Goal: Transaction & Acquisition: Book appointment/travel/reservation

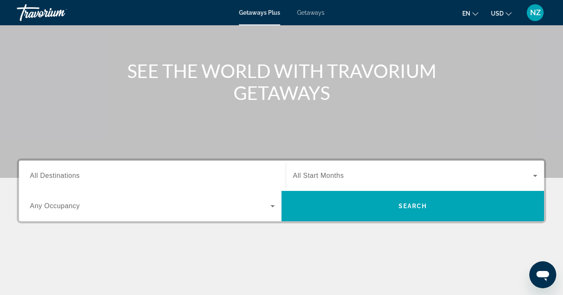
scroll to position [91, 0]
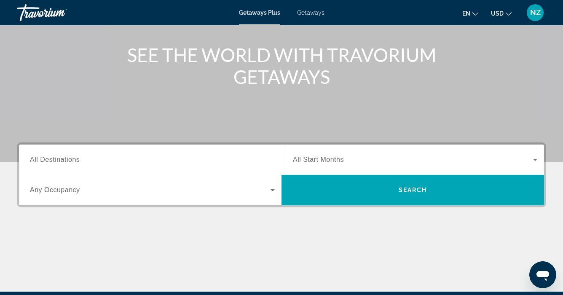
click at [32, 160] on span "All Destinations" at bounding box center [55, 159] width 50 height 7
click at [32, 160] on input "Destination All Destinations" at bounding box center [152, 160] width 245 height 10
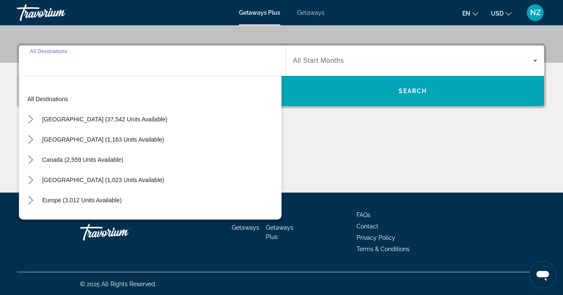
scroll to position [191, 0]
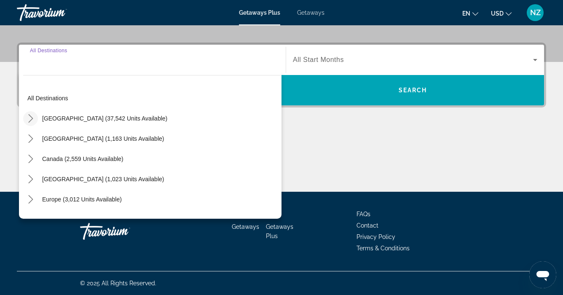
click at [32, 118] on icon "Toggle United States (37,542 units available) submenu" at bounding box center [31, 118] width 8 height 8
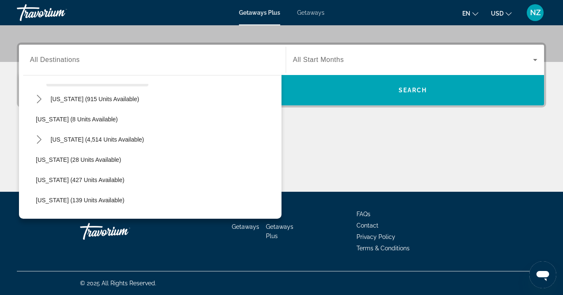
scroll to position [102, 0]
click at [54, 159] on span "[US_STATE] (28 units available)" at bounding box center [78, 158] width 85 height 7
type input "**********"
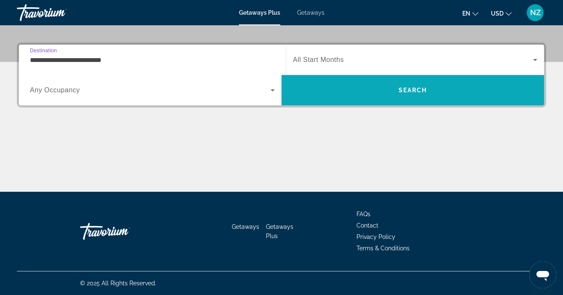
click at [343, 85] on span "Search" at bounding box center [412, 90] width 263 height 20
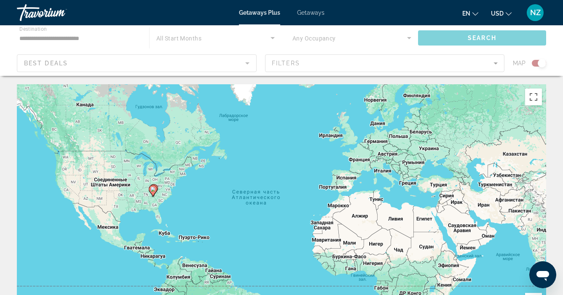
click at [154, 192] on icon "Main content" at bounding box center [153, 190] width 8 height 11
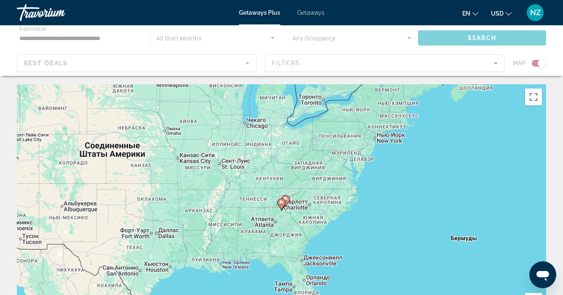
click at [282, 205] on icon "Main content" at bounding box center [282, 204] width 8 height 11
type input "**********"
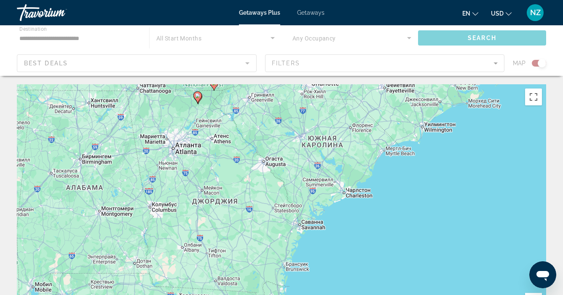
drag, startPoint x: 409, startPoint y: 242, endPoint x: 324, endPoint y: 135, distance: 136.2
click at [324, 135] on div "Чтобы активировать перетаскивание с помощью клавиатуры, нажмите Alt + Ввод. Пос…" at bounding box center [281, 210] width 529 height 253
click at [306, 10] on span "Getaways" at bounding box center [310, 12] width 27 height 7
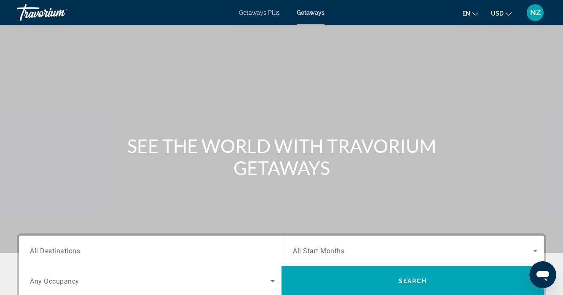
click at [32, 246] on input "Destination All Destinations" at bounding box center [152, 251] width 245 height 10
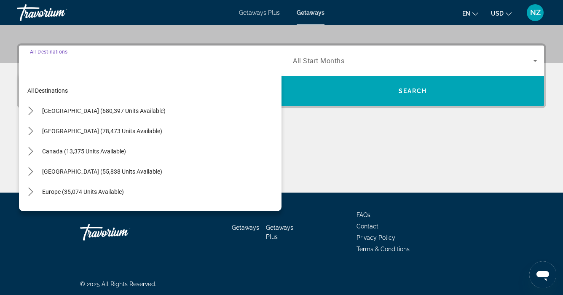
scroll to position [191, 0]
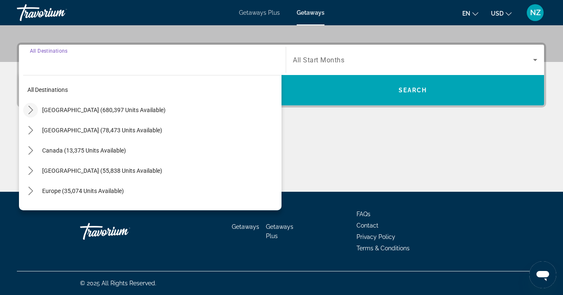
click at [33, 113] on icon "Toggle United States (680,397 units available) submenu" at bounding box center [31, 110] width 8 height 8
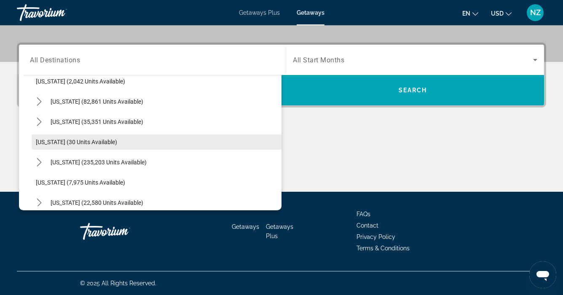
scroll to position [70, 0]
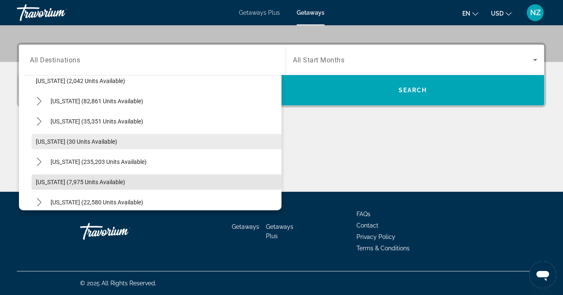
click at [59, 183] on span "[US_STATE] (7,975 units available)" at bounding box center [80, 182] width 89 height 7
type input "**********"
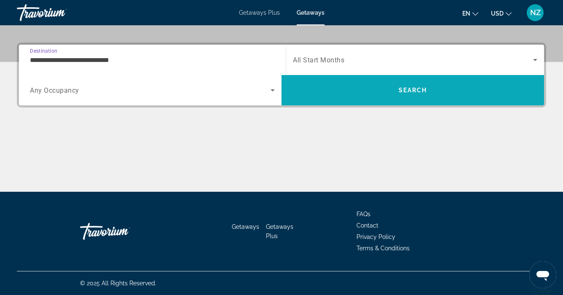
click at [358, 93] on span "Search" at bounding box center [412, 90] width 263 height 20
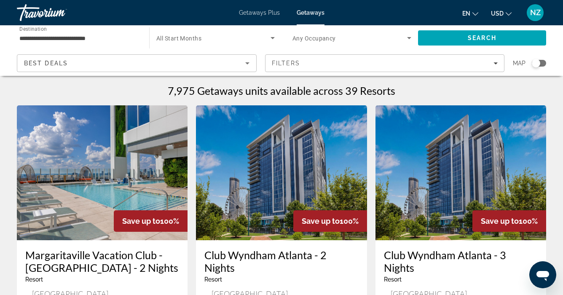
click at [537, 62] on div "Search widget" at bounding box center [536, 63] width 8 height 8
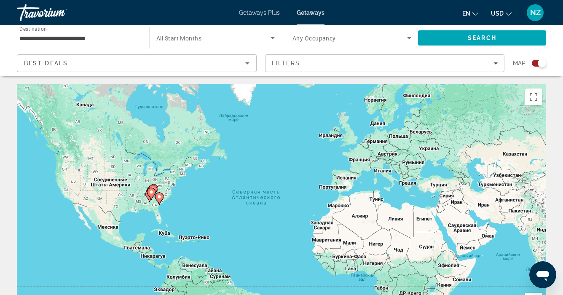
click at [158, 204] on gmp-advanced-marker "Main content" at bounding box center [159, 198] width 8 height 13
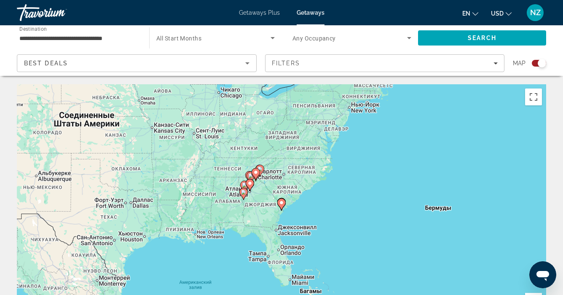
click at [283, 206] on icon "Main content" at bounding box center [282, 204] width 8 height 11
type input "**********"
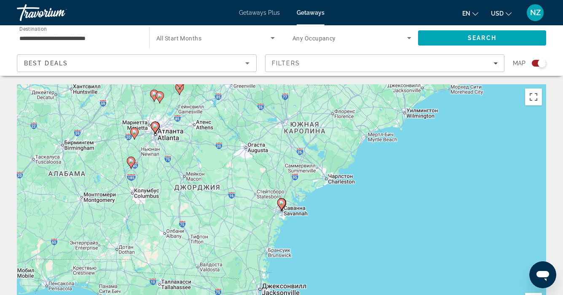
click at [283, 206] on icon "Main content" at bounding box center [282, 204] width 8 height 11
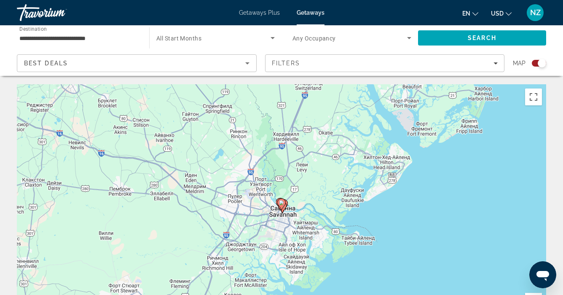
click at [283, 206] on icon "Main content" at bounding box center [282, 204] width 8 height 11
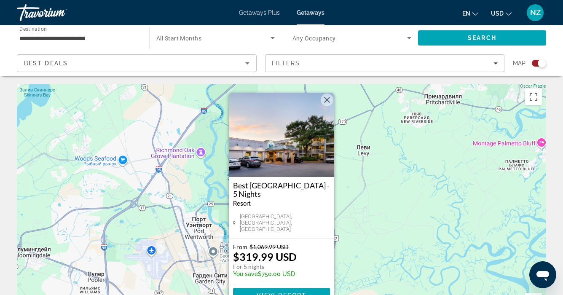
click at [327, 104] on button "Закрыть" at bounding box center [327, 100] width 13 height 13
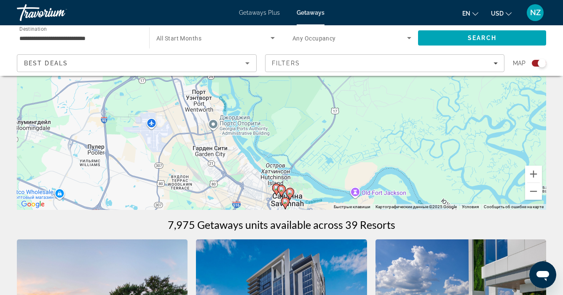
scroll to position [127, 0]
click at [285, 205] on icon "Main content" at bounding box center [285, 203] width 8 height 11
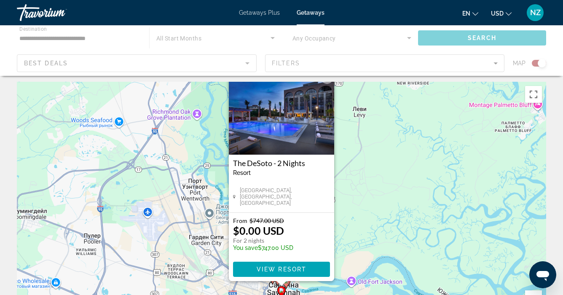
scroll to position [0, 0]
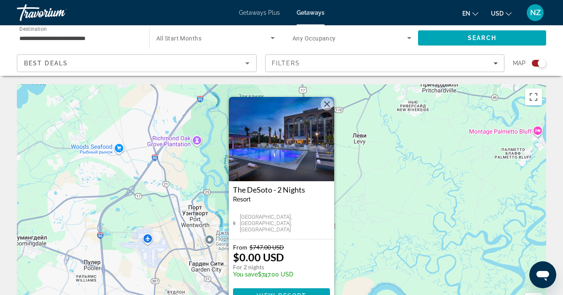
click at [327, 103] on button "Закрыть" at bounding box center [327, 104] width 13 height 13
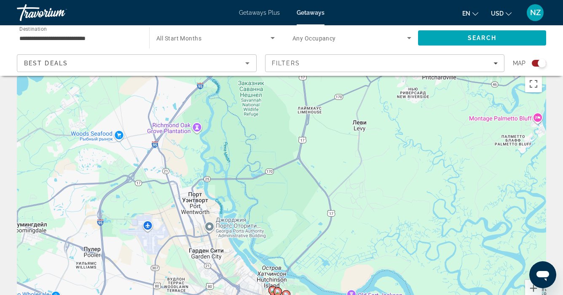
click at [301, 162] on div "Чтобы активировать перетаскивание с помощью клавиатуры, нажмите Alt + Ввод. Пос…" at bounding box center [281, 197] width 529 height 253
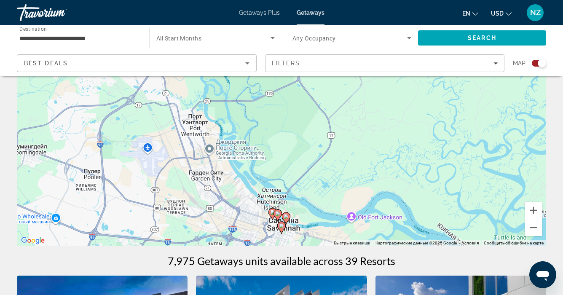
scroll to position [104, 0]
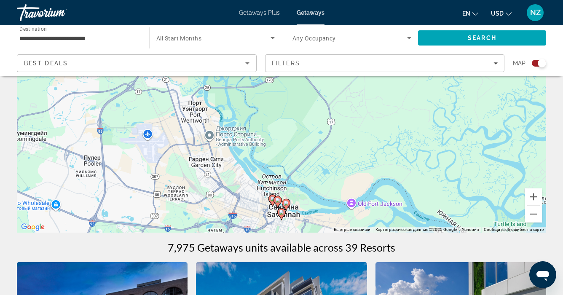
click at [288, 203] on image "Main content" at bounding box center [286, 203] width 5 height 5
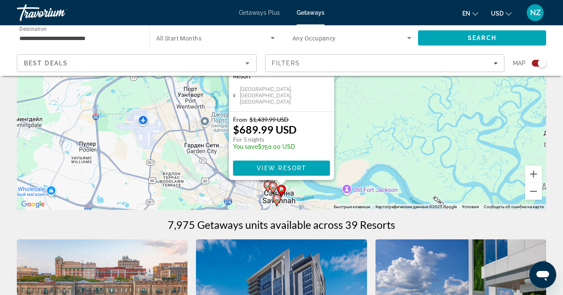
scroll to position [128, 0]
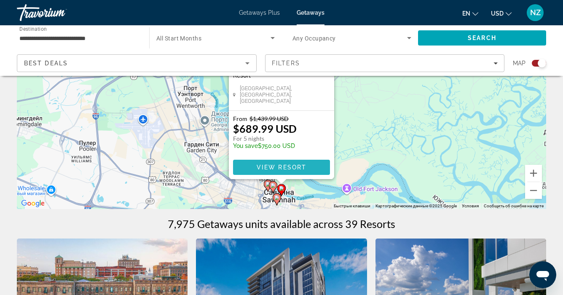
click at [289, 164] on span "View Resort" at bounding box center [282, 167] width 50 height 7
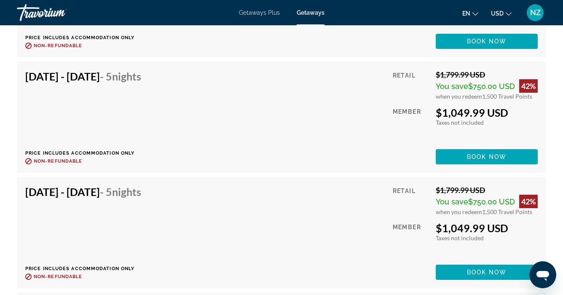
scroll to position [5450, 0]
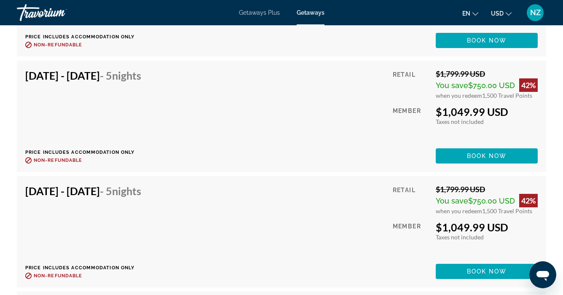
click at [119, 192] on h4 "[DATE] - [DATE] - 5 Nights" at bounding box center [83, 191] width 116 height 13
click at [469, 270] on span "Book now" at bounding box center [487, 271] width 40 height 7
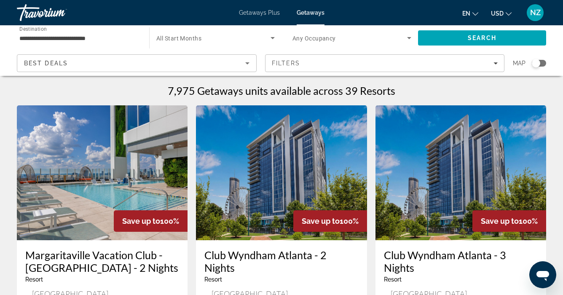
click at [309, 13] on span "Getaways" at bounding box center [311, 12] width 28 height 7
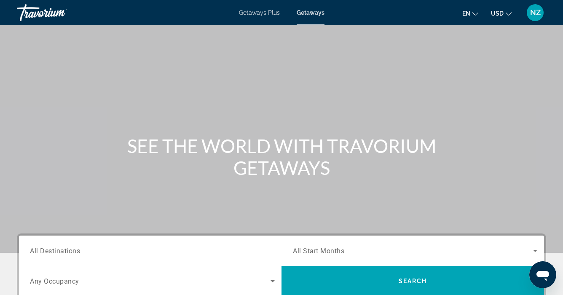
click at [30, 248] on span "All Destinations" at bounding box center [55, 250] width 50 height 8
click at [30, 248] on input "Destination All Destinations" at bounding box center [152, 251] width 245 height 10
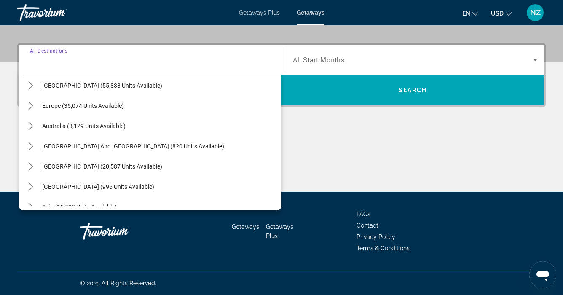
scroll to position [86, 0]
click at [30, 126] on icon "Toggle Australia (3,129 units available) submenu" at bounding box center [31, 125] width 8 height 8
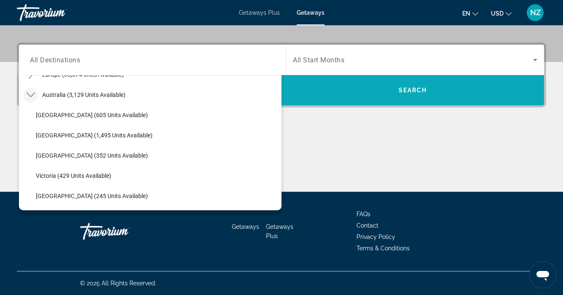
click at [345, 96] on span "Search" at bounding box center [412, 90] width 263 height 20
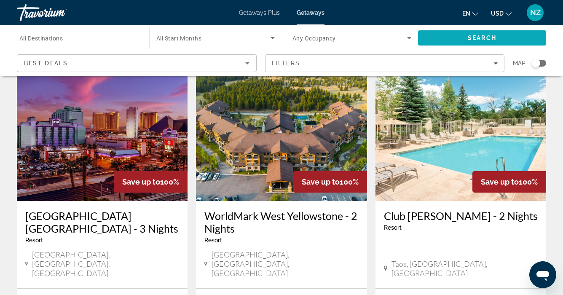
scroll to position [26, 0]
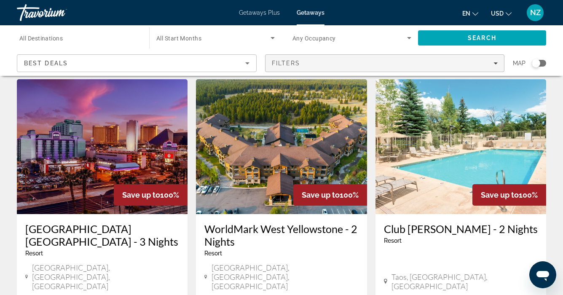
click at [496, 61] on icon "Filters" at bounding box center [495, 63] width 4 height 4
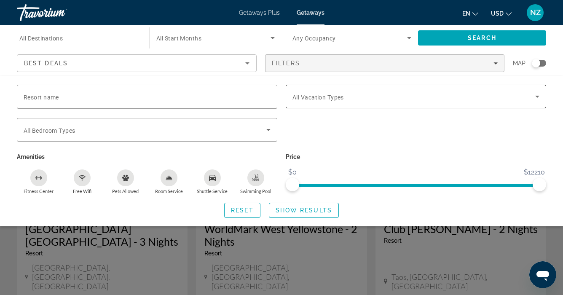
click at [537, 94] on icon "Search widget" at bounding box center [537, 96] width 10 height 10
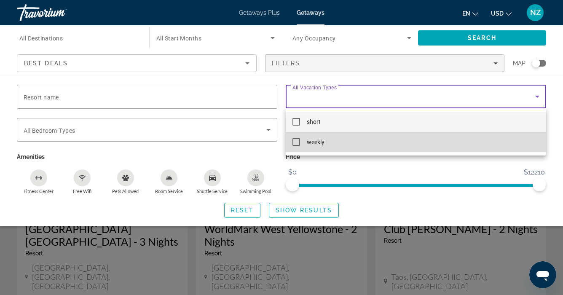
click at [295, 141] on mat-pseudo-checkbox at bounding box center [296, 142] width 8 height 8
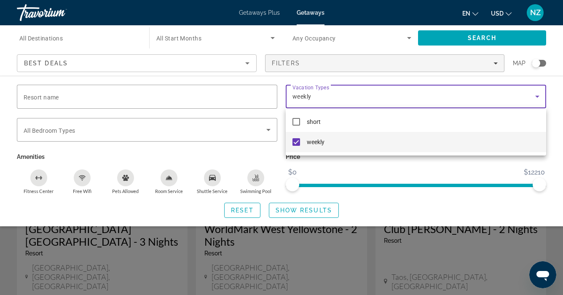
click at [294, 210] on div at bounding box center [281, 147] width 563 height 295
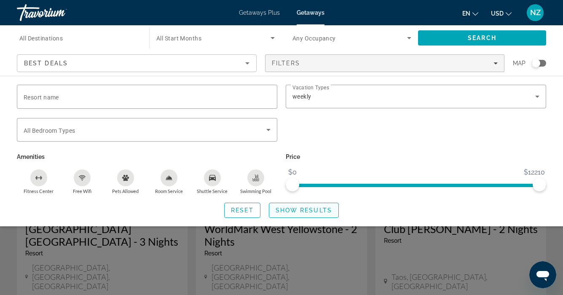
click at [307, 208] on span "Show Results" at bounding box center [304, 210] width 56 height 7
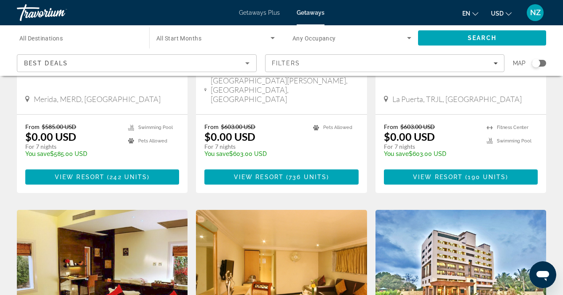
scroll to position [179, 0]
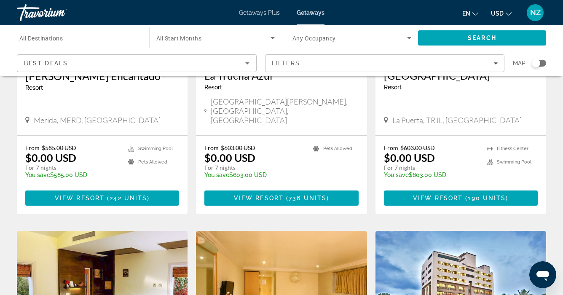
click at [536, 64] on div "Search widget" at bounding box center [536, 63] width 8 height 8
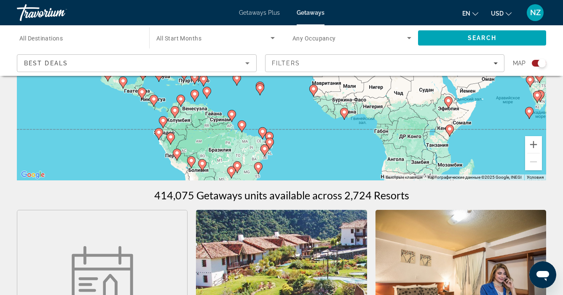
scroll to position [160, 0]
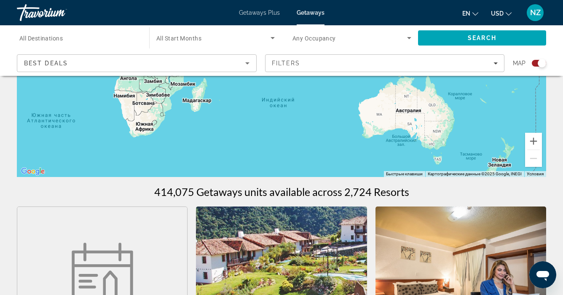
drag, startPoint x: 433, startPoint y: 140, endPoint x: 165, endPoint y: 63, distance: 279.0
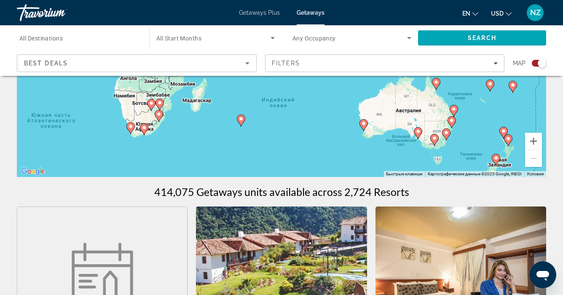
click at [418, 137] on icon "Main content" at bounding box center [418, 133] width 8 height 11
type input "**********"
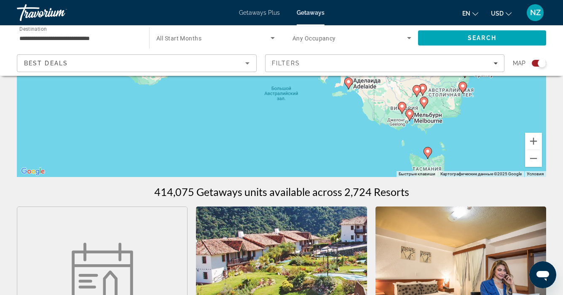
drag, startPoint x: 392, startPoint y: 123, endPoint x: 460, endPoint y: 162, distance: 78.7
click at [460, 162] on div "Чтобы активировать перетаскивание с помощью клавиатуры, нажмите Alt + Ввод. Пос…" at bounding box center [281, 50] width 529 height 253
click at [428, 154] on icon "Main content" at bounding box center [428, 152] width 8 height 11
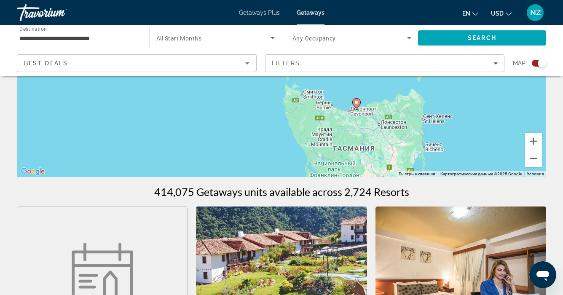
drag, startPoint x: 363, startPoint y: 114, endPoint x: 439, endPoint y: 174, distance: 96.9
click at [439, 174] on div "Чтобы активировать перетаскивание с помощью клавиатуры, нажмите Alt + Ввод. Пос…" at bounding box center [281, 50] width 529 height 253
click at [355, 104] on image "Main content" at bounding box center [356, 102] width 5 height 5
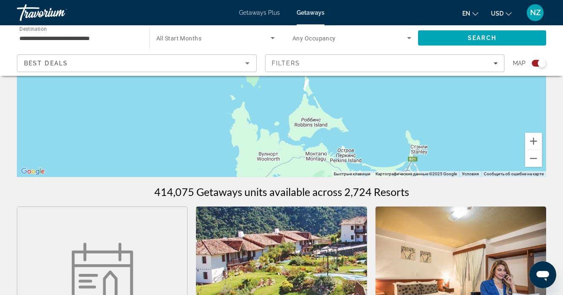
drag, startPoint x: 362, startPoint y: 147, endPoint x: 281, endPoint y: -70, distance: 232.0
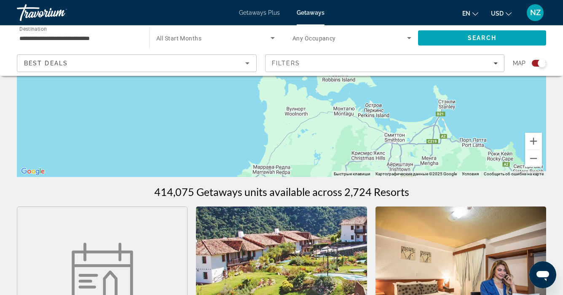
drag, startPoint x: 355, startPoint y: 121, endPoint x: 383, endPoint y: 74, distance: 54.4
click at [534, 158] on button "Уменьшить" at bounding box center [533, 158] width 17 height 17
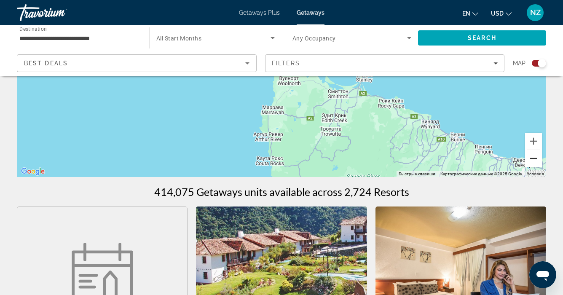
click at [533, 157] on button "Уменьшить" at bounding box center [533, 158] width 17 height 17
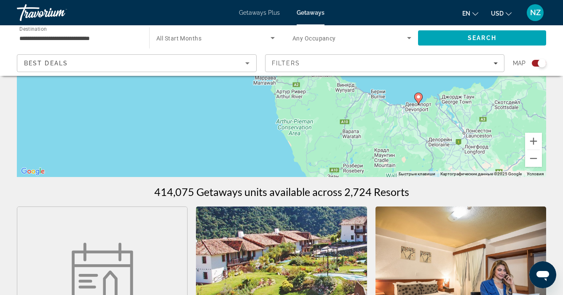
click at [419, 102] on icon "Main content" at bounding box center [419, 98] width 8 height 11
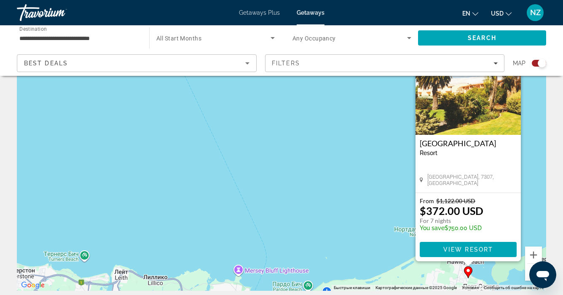
scroll to position [48, 0]
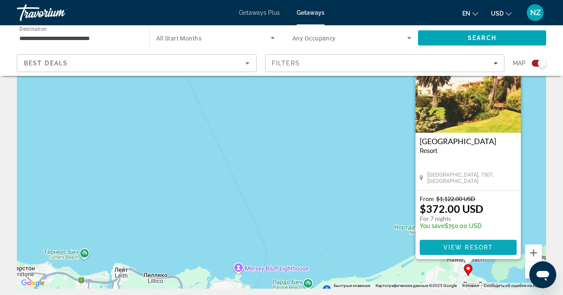
click at [470, 245] on span "View Resort" at bounding box center [468, 247] width 50 height 7
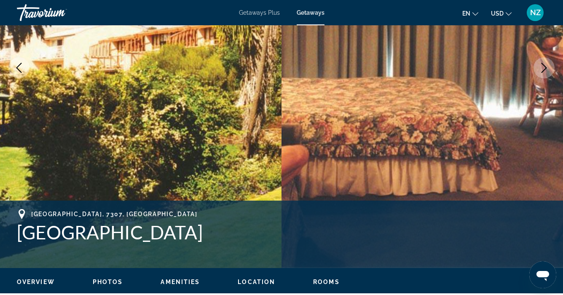
scroll to position [159, 0]
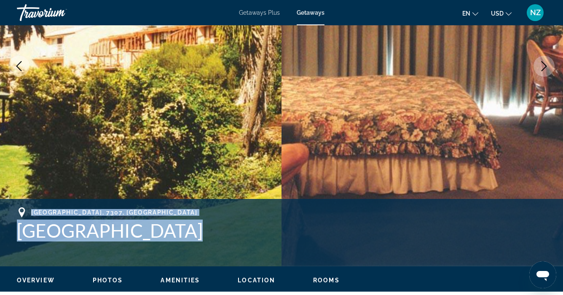
drag, startPoint x: 177, startPoint y: 230, endPoint x: 16, endPoint y: 208, distance: 162.9
click at [16, 208] on div "[GEOGRAPHIC_DATA], 7307, AUS [GEOGRAPHIC_DATA] Address [GEOGRAPHIC_DATA][PERSON…" at bounding box center [281, 232] width 563 height 51
copy div "[GEOGRAPHIC_DATA], 7307, AUS [GEOGRAPHIC_DATA]"
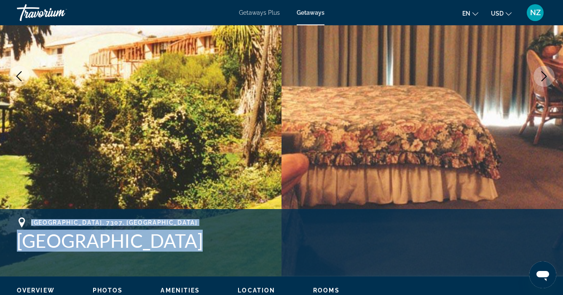
scroll to position [142, 0]
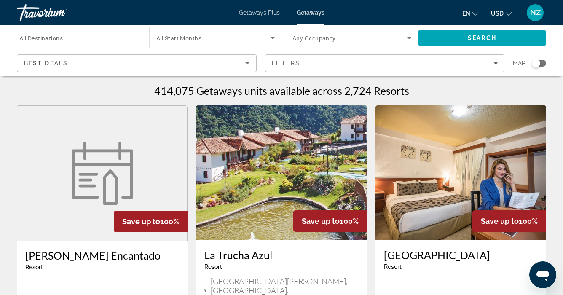
click at [540, 64] on div "Search widget" at bounding box center [536, 63] width 8 height 8
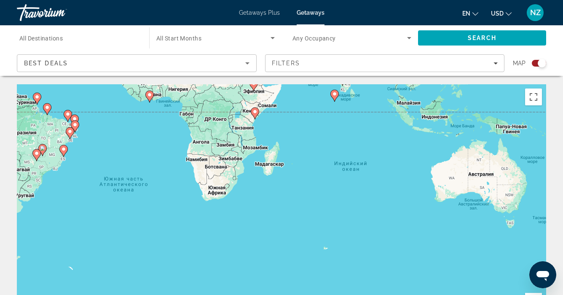
drag, startPoint x: 407, startPoint y: 178, endPoint x: 211, endPoint y: 4, distance: 262.1
click at [211, 4] on div "Skip to main content Getaways Plus Getaways en English Español Français Italian…" at bounding box center [281, 147] width 563 height 295
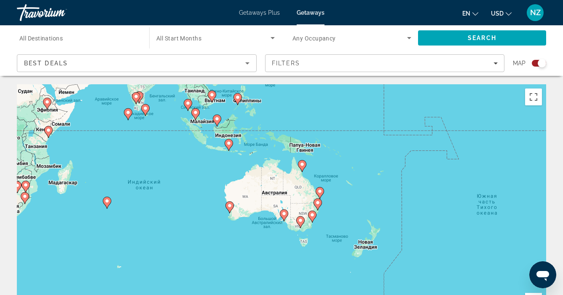
drag, startPoint x: 403, startPoint y: 149, endPoint x: 196, endPoint y: 168, distance: 208.6
click at [196, 168] on div "Чтобы активировать перетаскивание с помощью клавиатуры, нажмите Alt + Ввод. Пос…" at bounding box center [281, 210] width 529 height 253
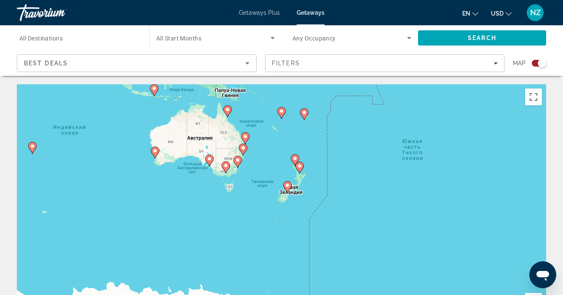
drag, startPoint x: 273, startPoint y: 210, endPoint x: 198, endPoint y: 154, distance: 93.4
click at [198, 154] on div "Чтобы активировать перетаскивание с помощью клавиатуры, нажмите Alt + Ввод. Пос…" at bounding box center [281, 210] width 529 height 253
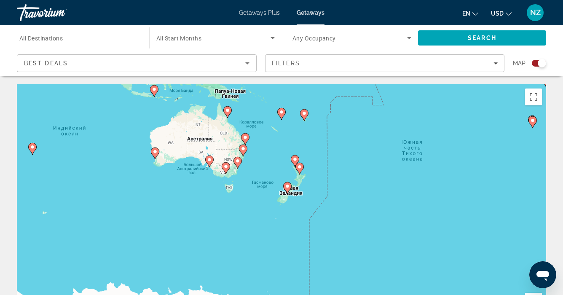
click at [245, 138] on image "Main content" at bounding box center [245, 137] width 5 height 5
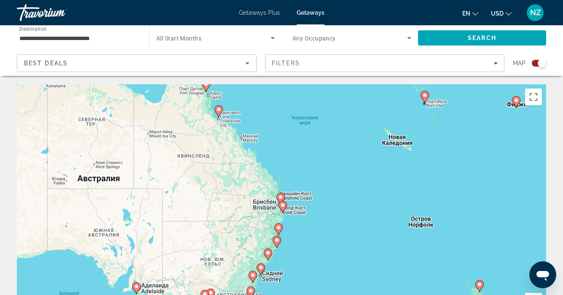
click at [283, 209] on icon "Main content" at bounding box center [283, 206] width 8 height 11
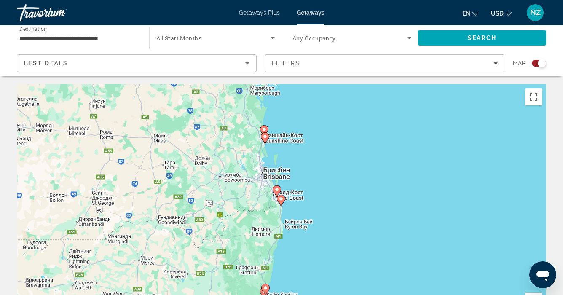
click at [282, 201] on image "Main content" at bounding box center [281, 198] width 5 height 5
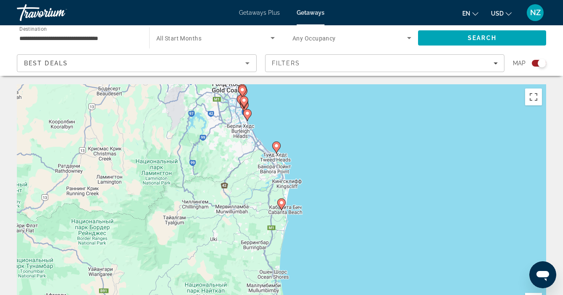
click at [277, 150] on icon "Main content" at bounding box center [277, 147] width 8 height 11
type input "**********"
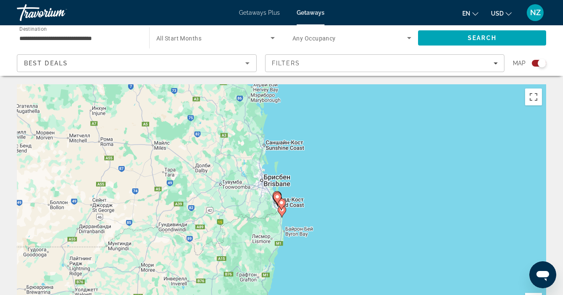
click at [281, 204] on image "Main content" at bounding box center [281, 202] width 5 height 5
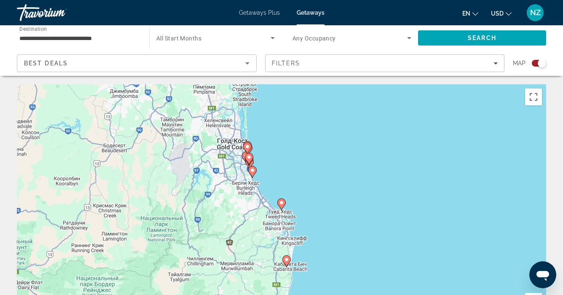
click at [247, 147] on image "Main content" at bounding box center [247, 146] width 5 height 5
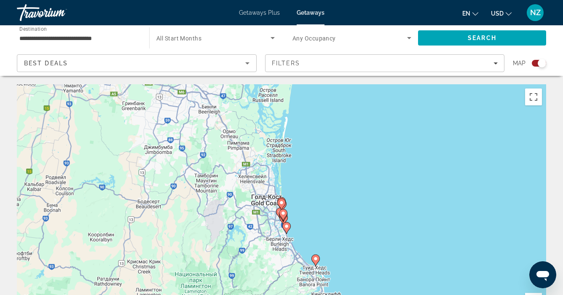
click at [282, 203] on image "Main content" at bounding box center [281, 202] width 5 height 5
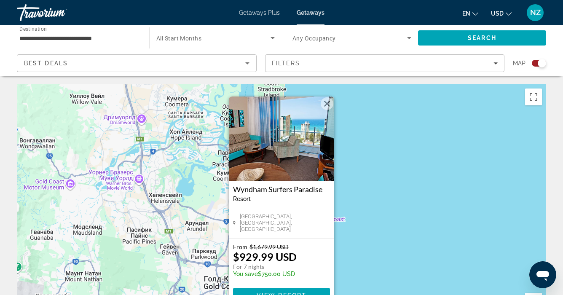
click at [357, 253] on div "Чтобы активировать перетаскивание с помощью клавиатуры, нажмите Alt + Ввод. Пос…" at bounding box center [281, 210] width 529 height 253
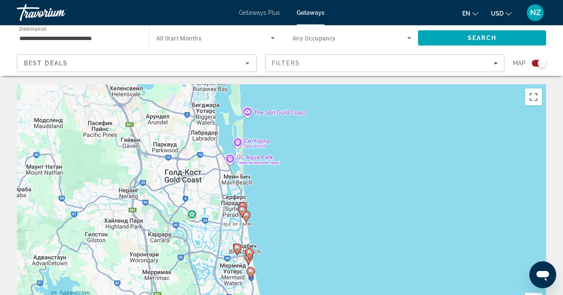
drag, startPoint x: 295, startPoint y: 249, endPoint x: 256, endPoint y: 141, distance: 115.3
click at [256, 141] on div "Чтобы активировать перетаскивание с помощью клавиатуры, нажмите Alt + Ввод. Пос…" at bounding box center [281, 210] width 529 height 253
click at [246, 217] on icon "Main content" at bounding box center [246, 216] width 8 height 11
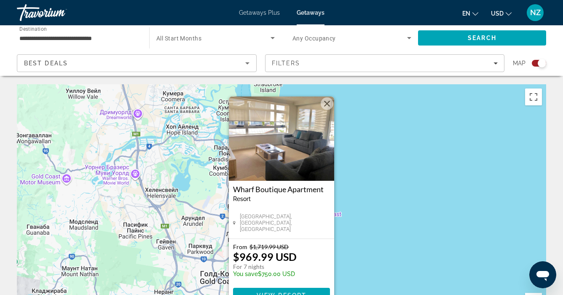
click at [329, 100] on button "Закрыть" at bounding box center [327, 103] width 13 height 13
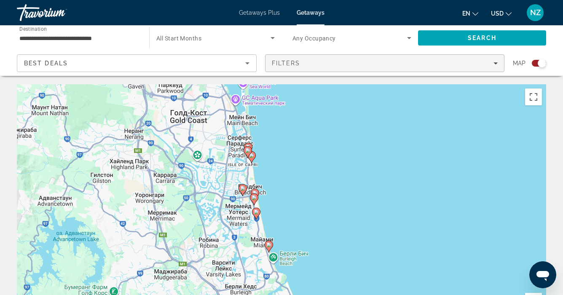
drag, startPoint x: 298, startPoint y: 229, endPoint x: 268, endPoint y: 67, distance: 165.0
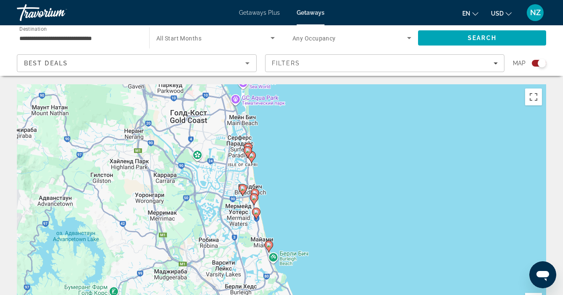
click at [256, 215] on icon "Main content" at bounding box center [256, 213] width 8 height 11
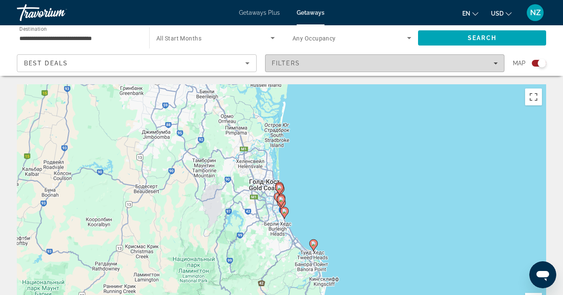
click at [496, 63] on icon "Filters" at bounding box center [495, 63] width 4 height 2
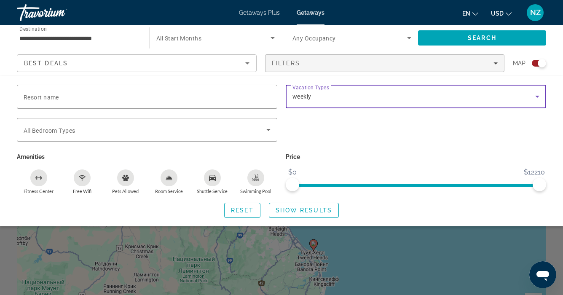
click at [536, 96] on icon "Search widget" at bounding box center [537, 97] width 4 height 2
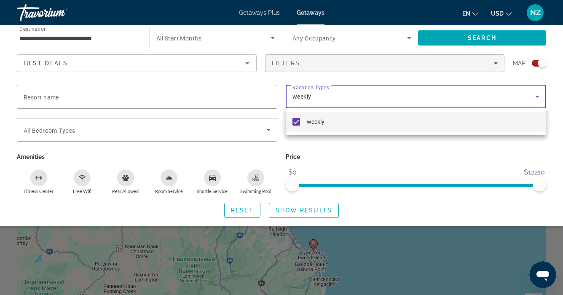
click at [472, 118] on mat-option "weekly" at bounding box center [416, 122] width 260 height 20
click at [303, 212] on div at bounding box center [281, 147] width 563 height 295
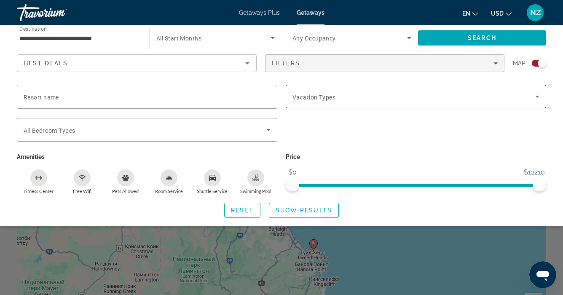
click at [538, 96] on icon "Search widget" at bounding box center [537, 97] width 4 height 2
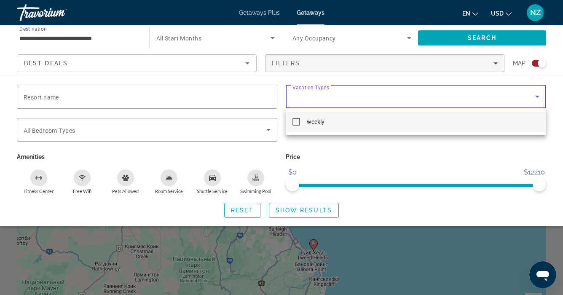
click at [295, 118] on mat-pseudo-checkbox at bounding box center [296, 122] width 8 height 8
click at [306, 209] on div at bounding box center [281, 147] width 563 height 295
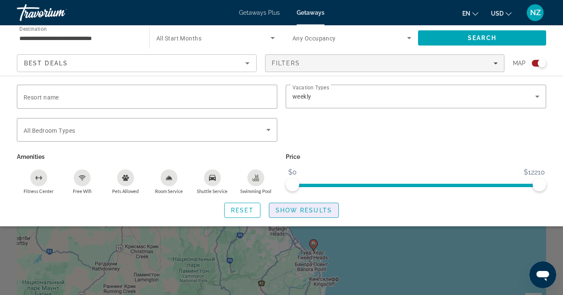
click at [306, 209] on span "Show Results" at bounding box center [304, 210] width 56 height 7
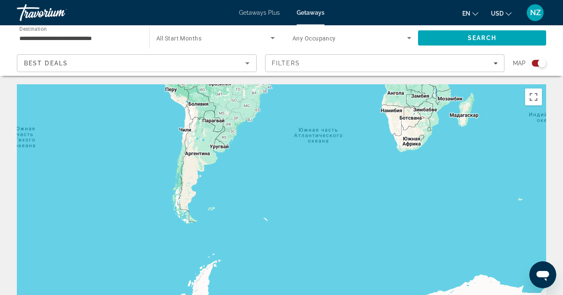
drag, startPoint x: 377, startPoint y: 234, endPoint x: 360, endPoint y: 24, distance: 210.1
click at [365, 16] on div "**********" at bounding box center [281, 147] width 563 height 295
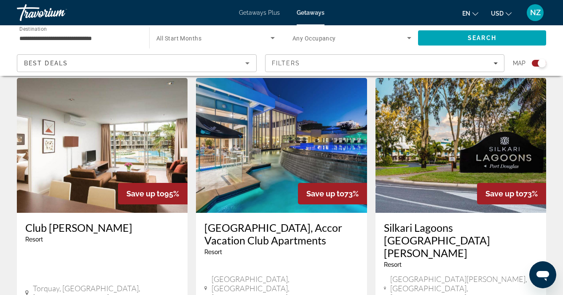
scroll to position [287, 0]
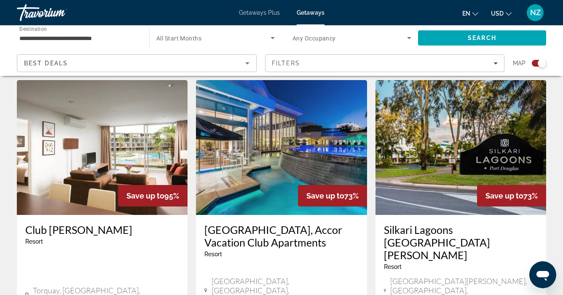
click at [269, 241] on h3 "[GEOGRAPHIC_DATA], Accor Vacation Club Apartments" at bounding box center [281, 235] width 154 height 25
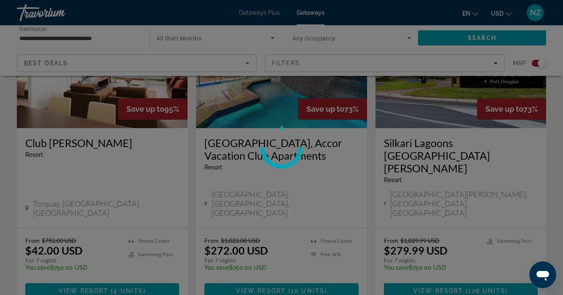
scroll to position [375, 0]
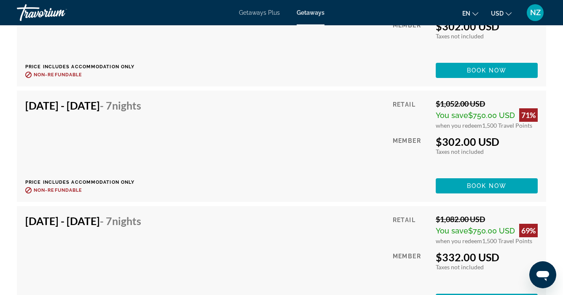
scroll to position [2130, 0]
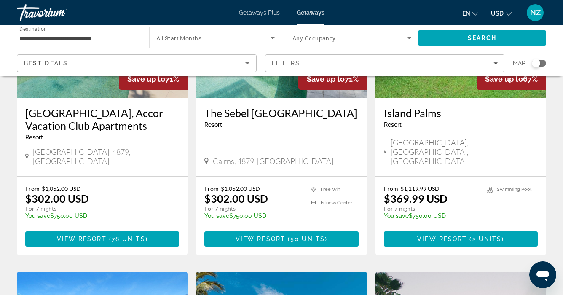
scroll to position [476, 0]
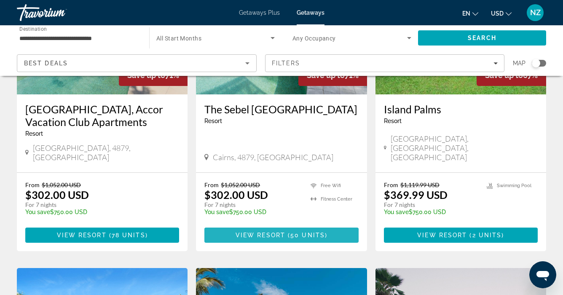
click at [253, 232] on span "View Resort" at bounding box center [261, 235] width 50 height 7
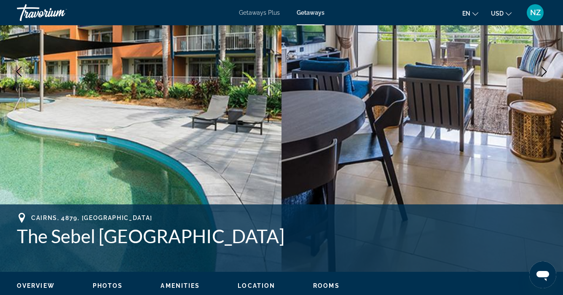
scroll to position [150, 0]
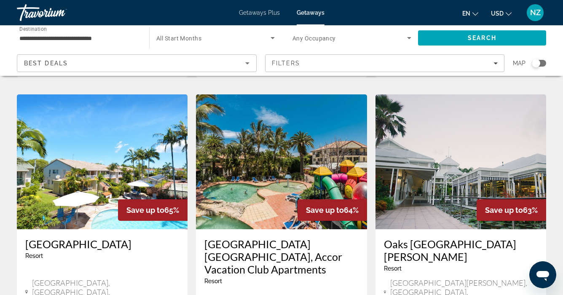
scroll to position [643, 0]
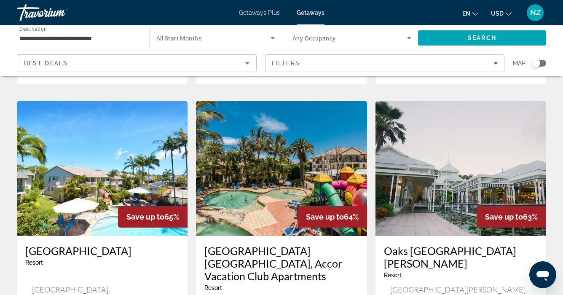
click at [232, 142] on img "Main content" at bounding box center [281, 168] width 171 height 135
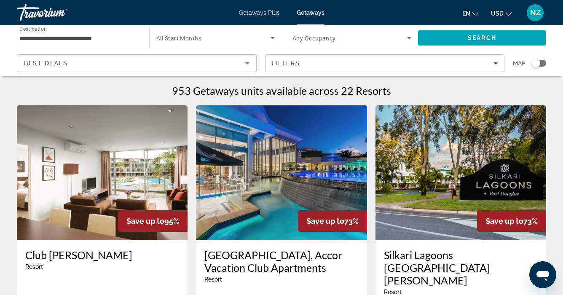
click at [115, 187] on img "Main content" at bounding box center [102, 172] width 171 height 135
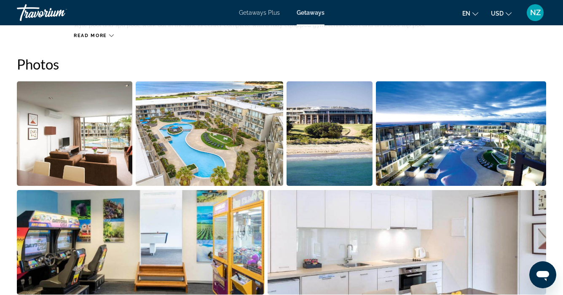
scroll to position [512, 0]
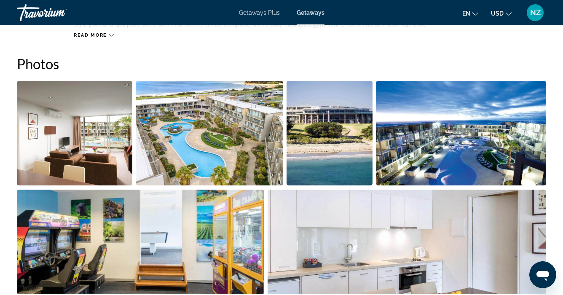
click at [70, 137] on img "Open full-screen image slider" at bounding box center [74, 133] width 115 height 104
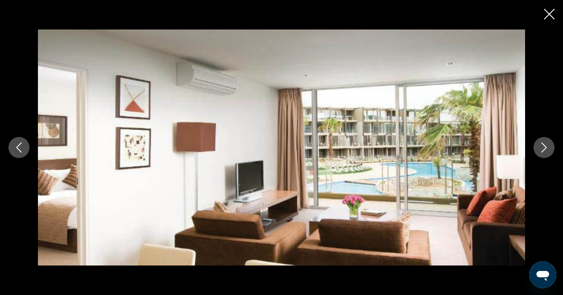
click at [547, 145] on icon "Next image" at bounding box center [544, 147] width 10 height 10
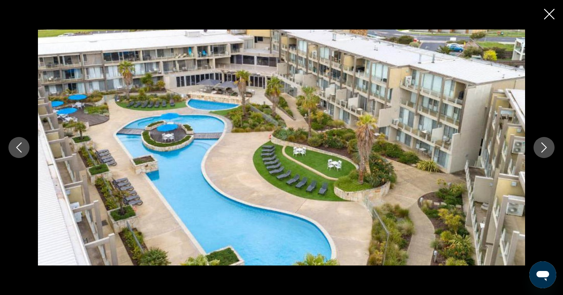
click at [547, 146] on icon "Next image" at bounding box center [544, 147] width 10 height 10
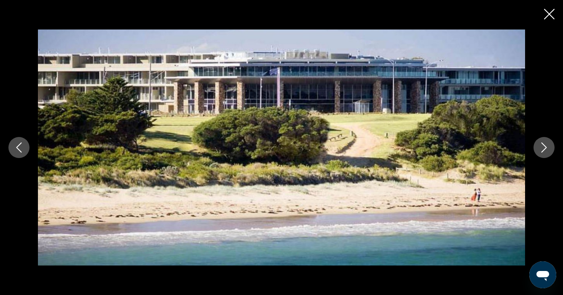
click at [547, 146] on icon "Next image" at bounding box center [544, 147] width 10 height 10
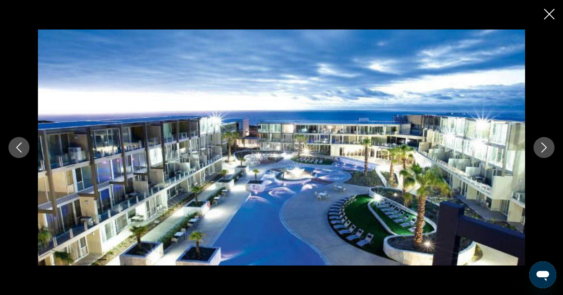
click at [547, 146] on icon "Next image" at bounding box center [544, 147] width 10 height 10
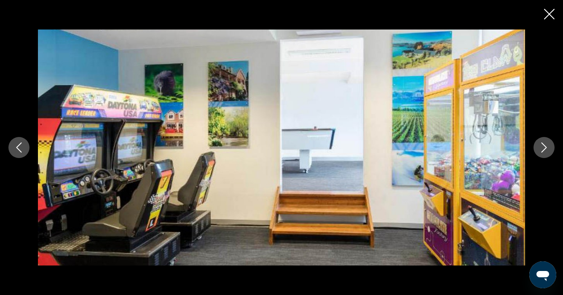
click at [547, 146] on icon "Next image" at bounding box center [544, 147] width 10 height 10
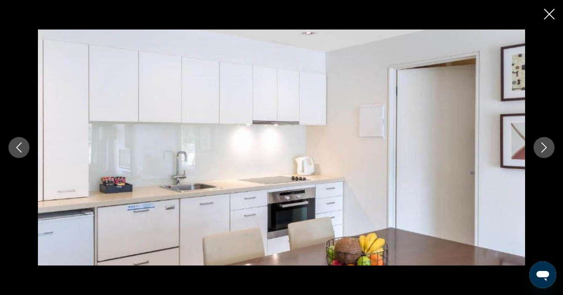
click at [547, 146] on icon "Next image" at bounding box center [544, 147] width 10 height 10
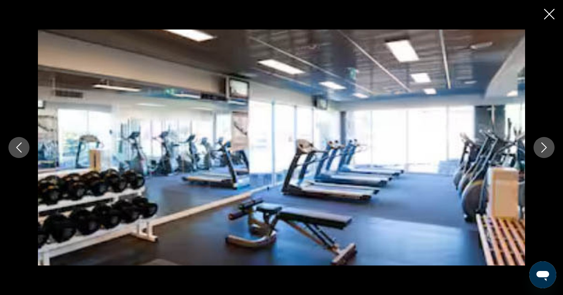
click at [547, 146] on icon "Next image" at bounding box center [544, 147] width 10 height 10
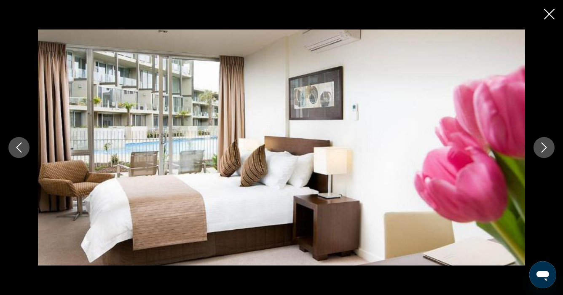
click at [550, 14] on icon "Close slideshow" at bounding box center [549, 14] width 11 height 11
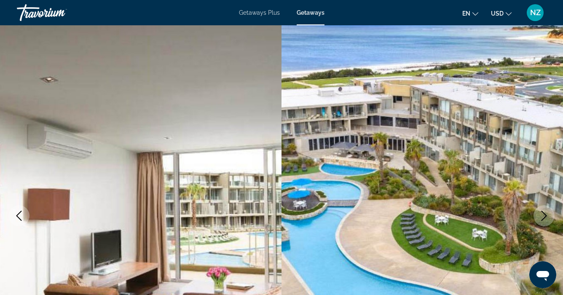
scroll to position [0, 0]
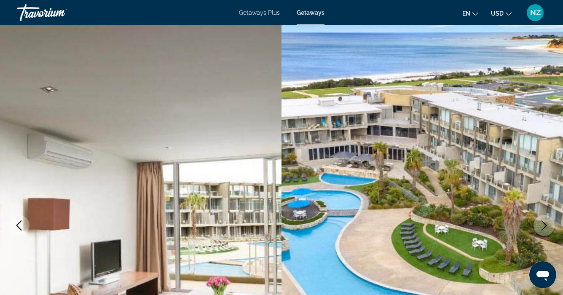
click at [233, 42] on img "Main content" at bounding box center [140, 225] width 281 height 400
click at [353, 14] on div "en English Español Français Italiano Português русский USD USD ($) MXN (Mex$) C…" at bounding box center [440, 13] width 214 height 18
click at [266, 10] on span "Getaways Plus" at bounding box center [259, 12] width 41 height 7
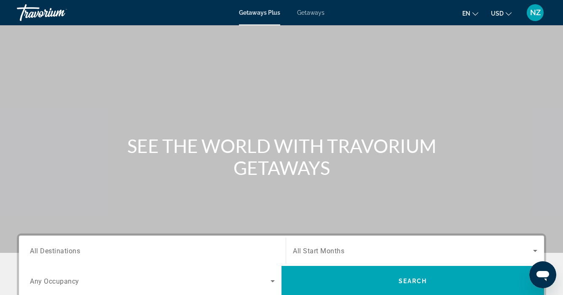
click at [306, 13] on span "Getaways" at bounding box center [310, 12] width 27 height 7
click at [260, 12] on span "Getaways Plus" at bounding box center [259, 12] width 41 height 7
click at [310, 11] on span "Getaways" at bounding box center [310, 12] width 27 height 7
